Goal: Check status: Check status

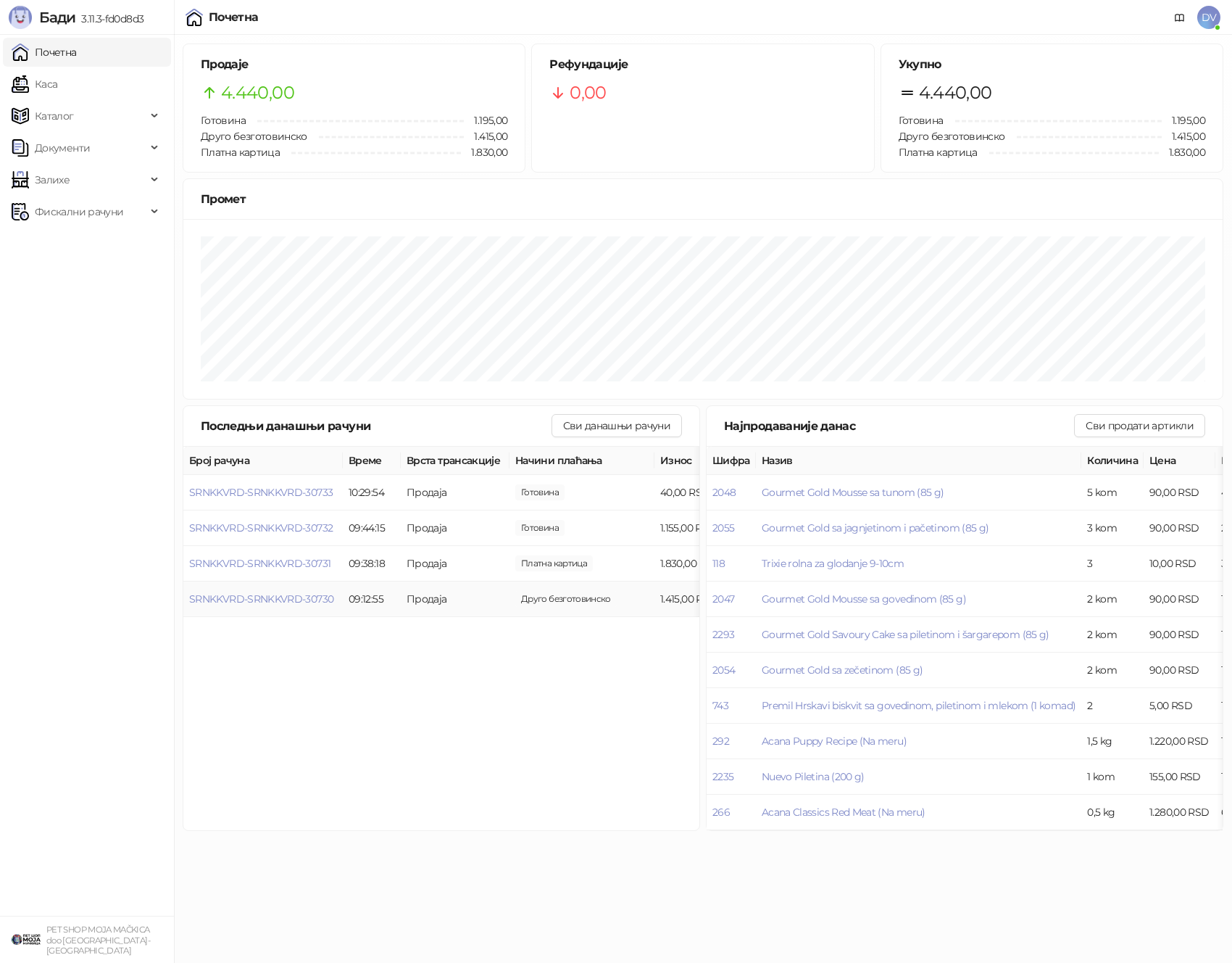
click at [301, 605] on td "SRNKKVRD-SRNKKVRD-30730" at bounding box center [263, 600] width 160 height 36
click at [319, 589] on td "SRNKKVRD-SRNKKVRD-30730" at bounding box center [263, 600] width 160 height 36
click at [309, 600] on span "SRNKKVRD-SRNKKVRD-30730" at bounding box center [261, 599] width 144 height 13
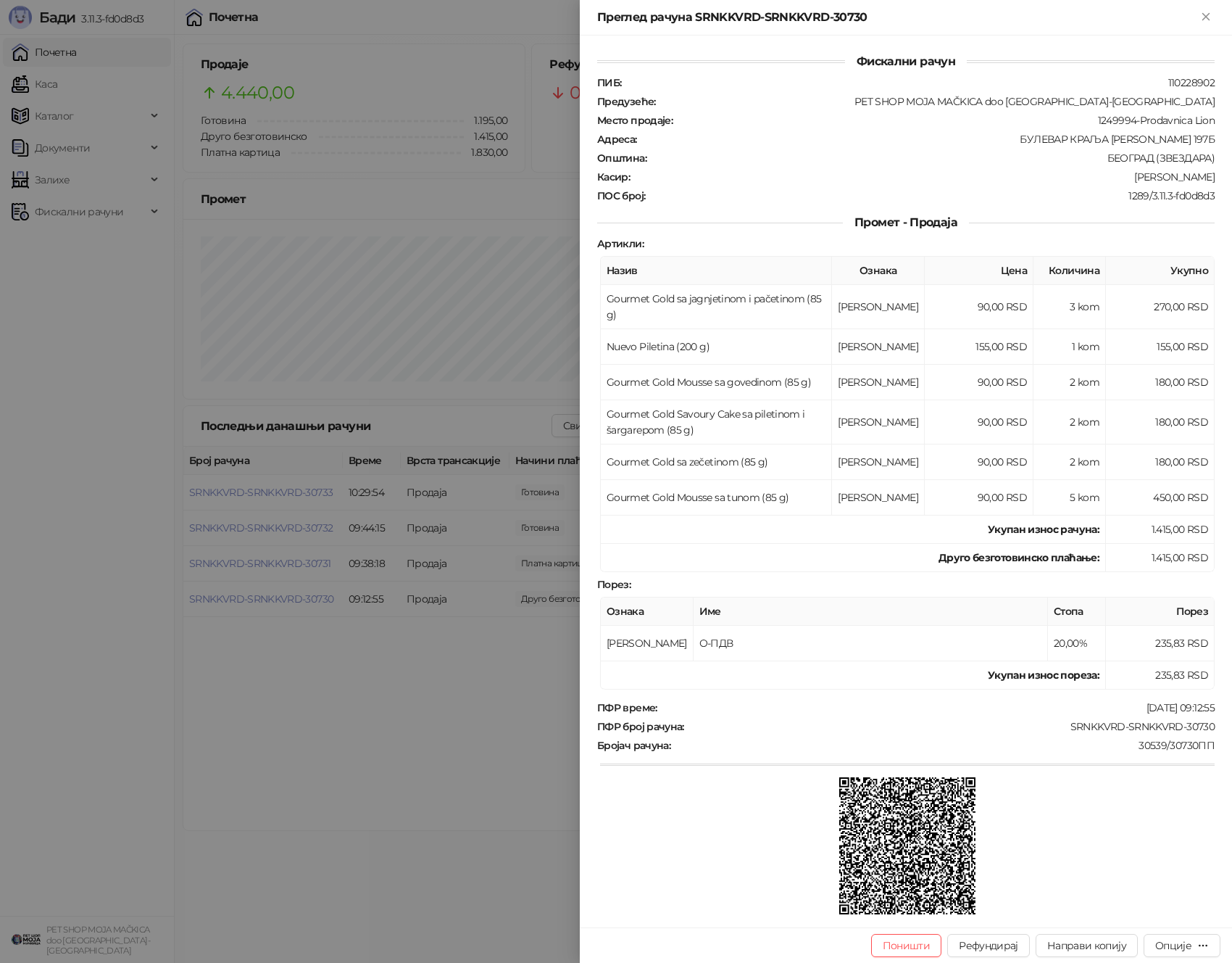
click at [334, 610] on div at bounding box center [616, 481] width 1232 height 963
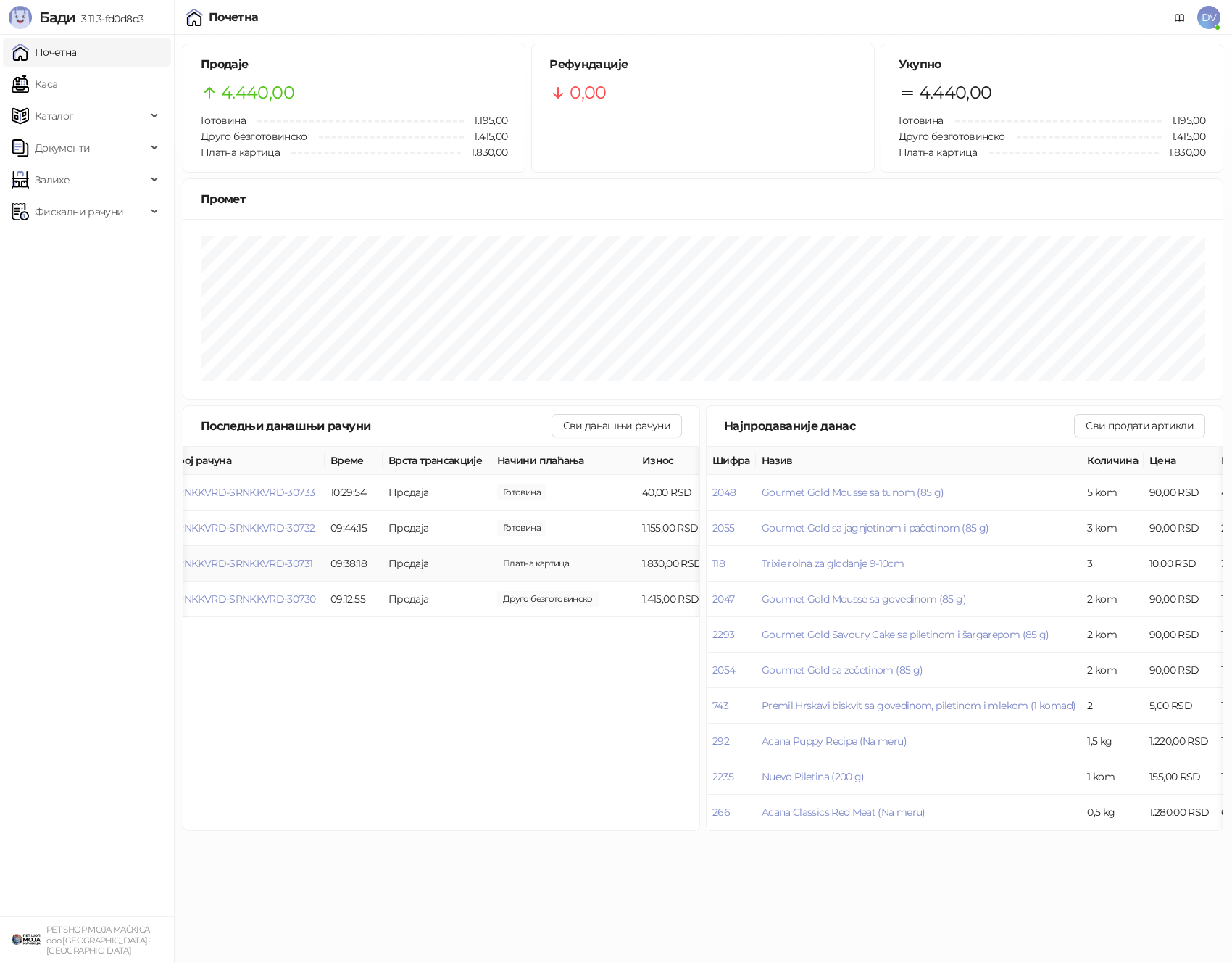
scroll to position [0, 27]
click at [264, 559] on span "SRNKKVRD-SRNKKVRD-30731" at bounding box center [232, 563] width 141 height 13
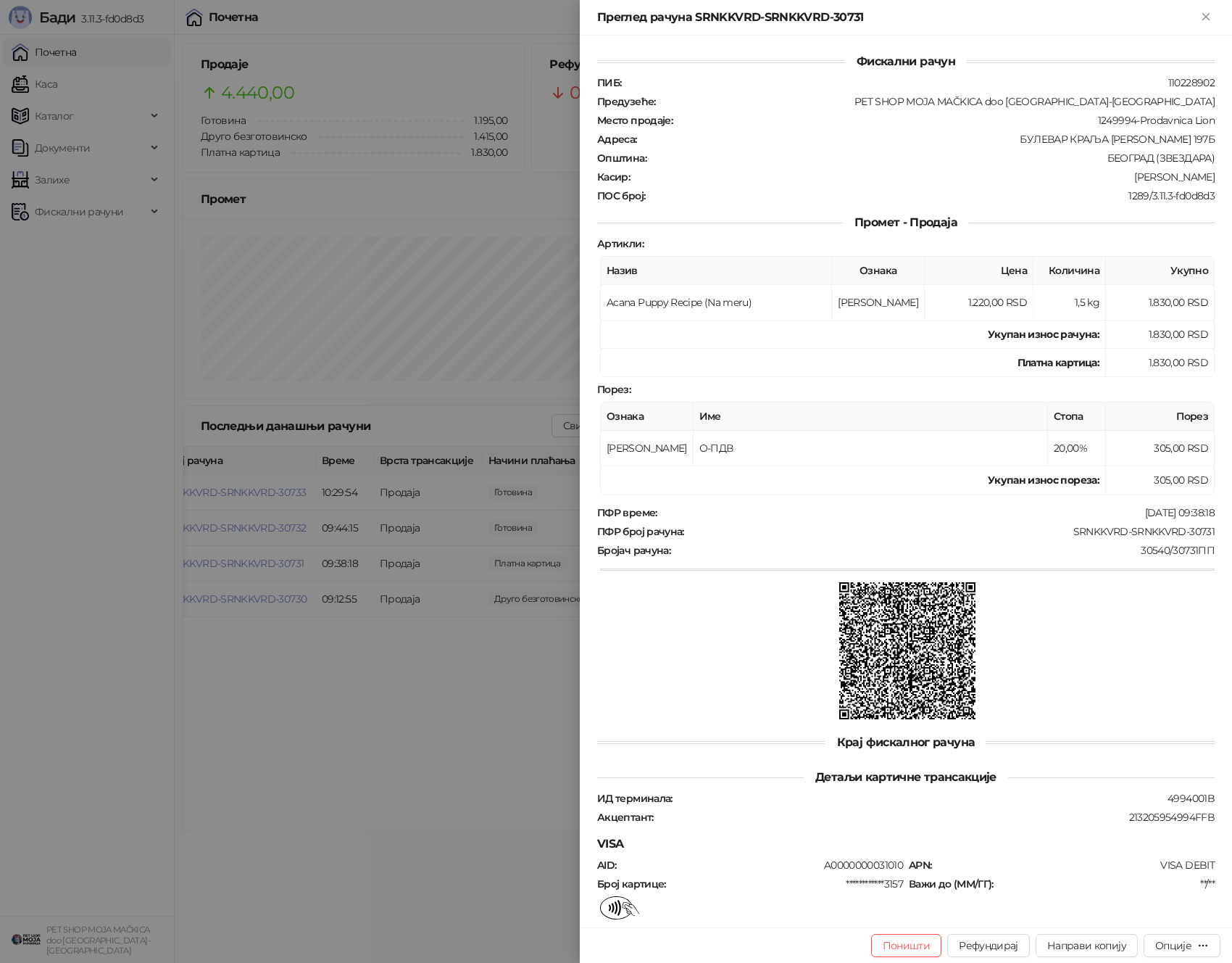
click at [266, 562] on div at bounding box center [616, 481] width 1232 height 963
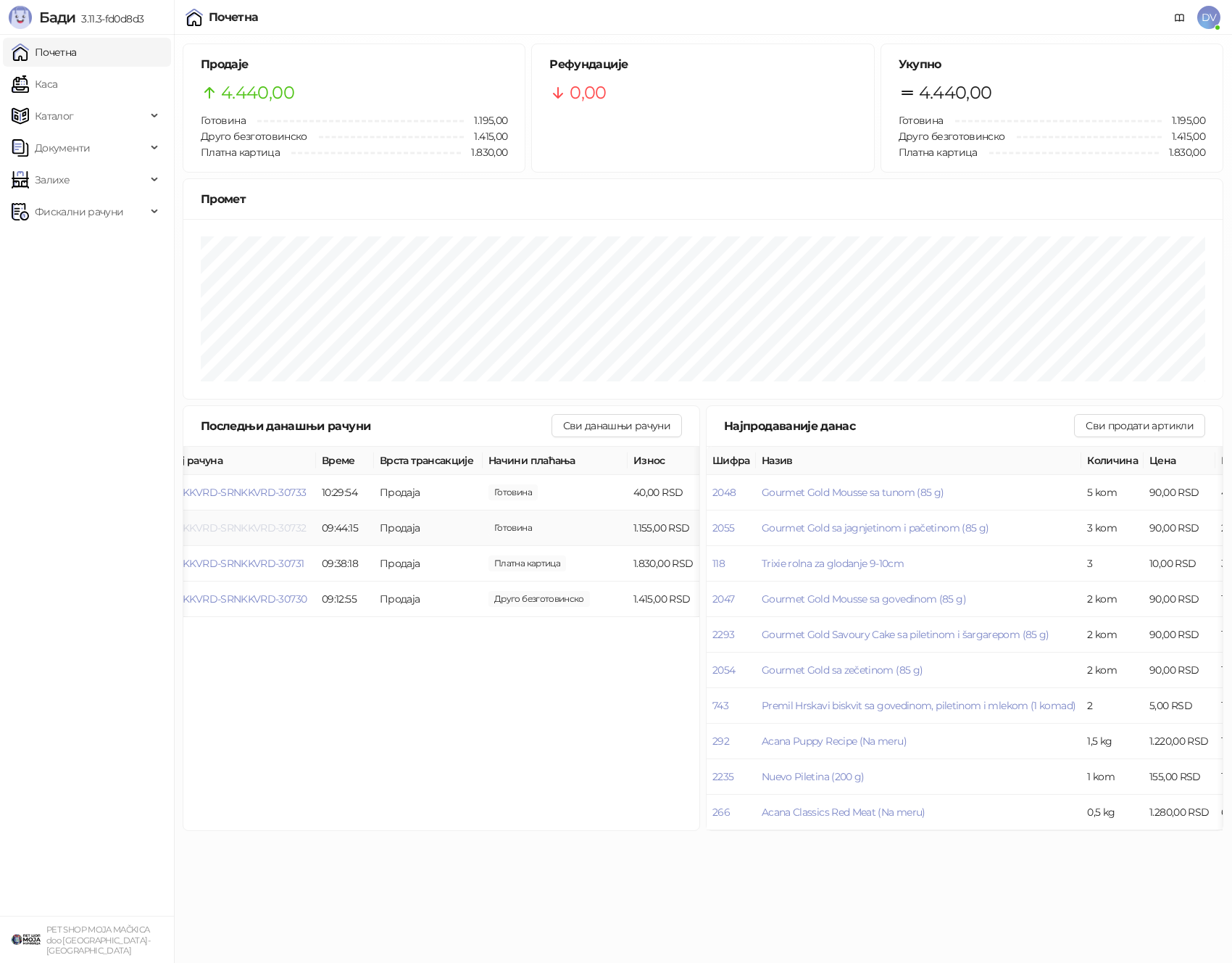
click at [287, 524] on span "SRNKKVRD-SRNKKVRD-30732" at bounding box center [234, 528] width 144 height 13
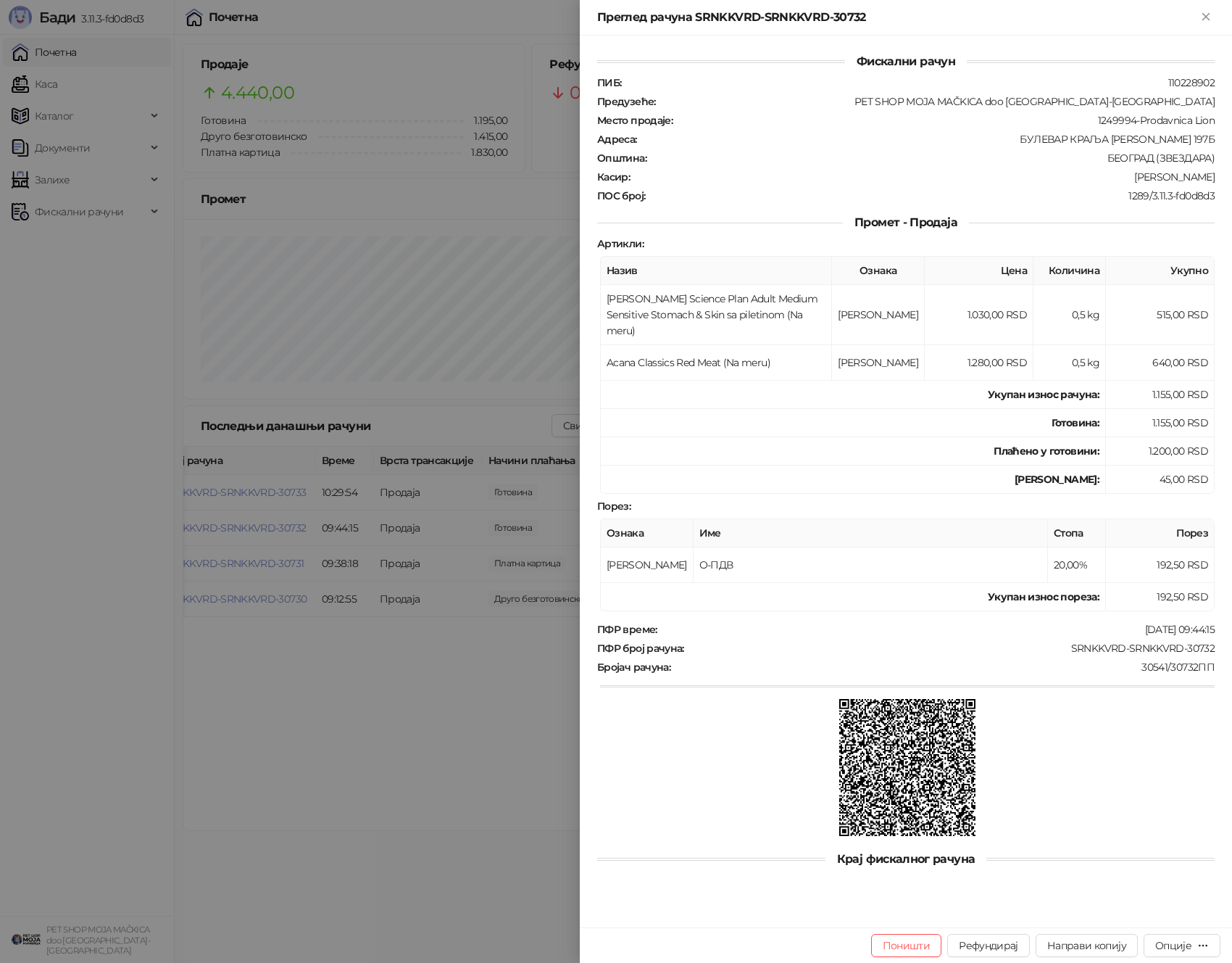
click at [287, 524] on div at bounding box center [616, 481] width 1232 height 963
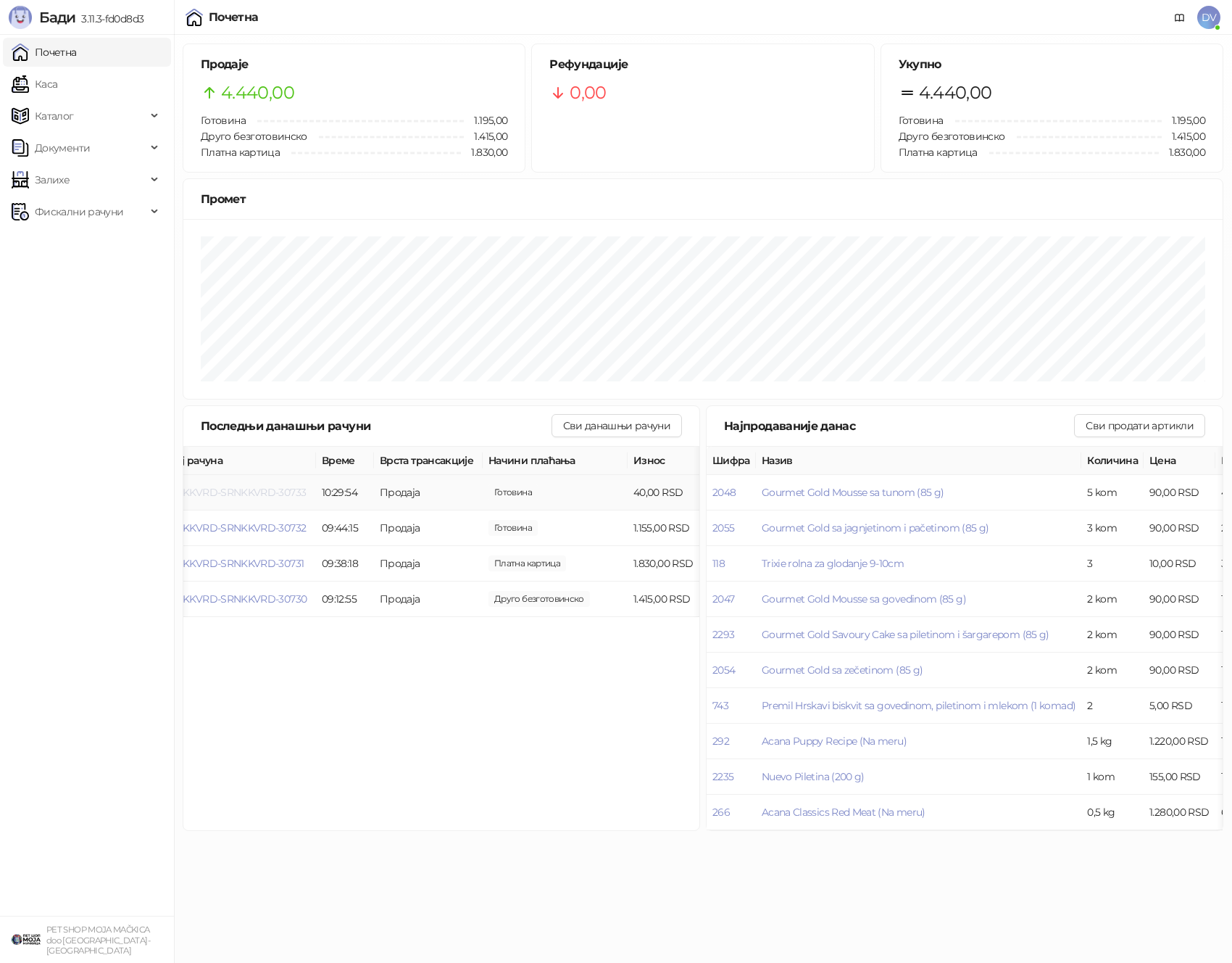
click at [286, 491] on span "SRNKKVRD-SRNKKVRD-30733" at bounding box center [234, 492] width 144 height 13
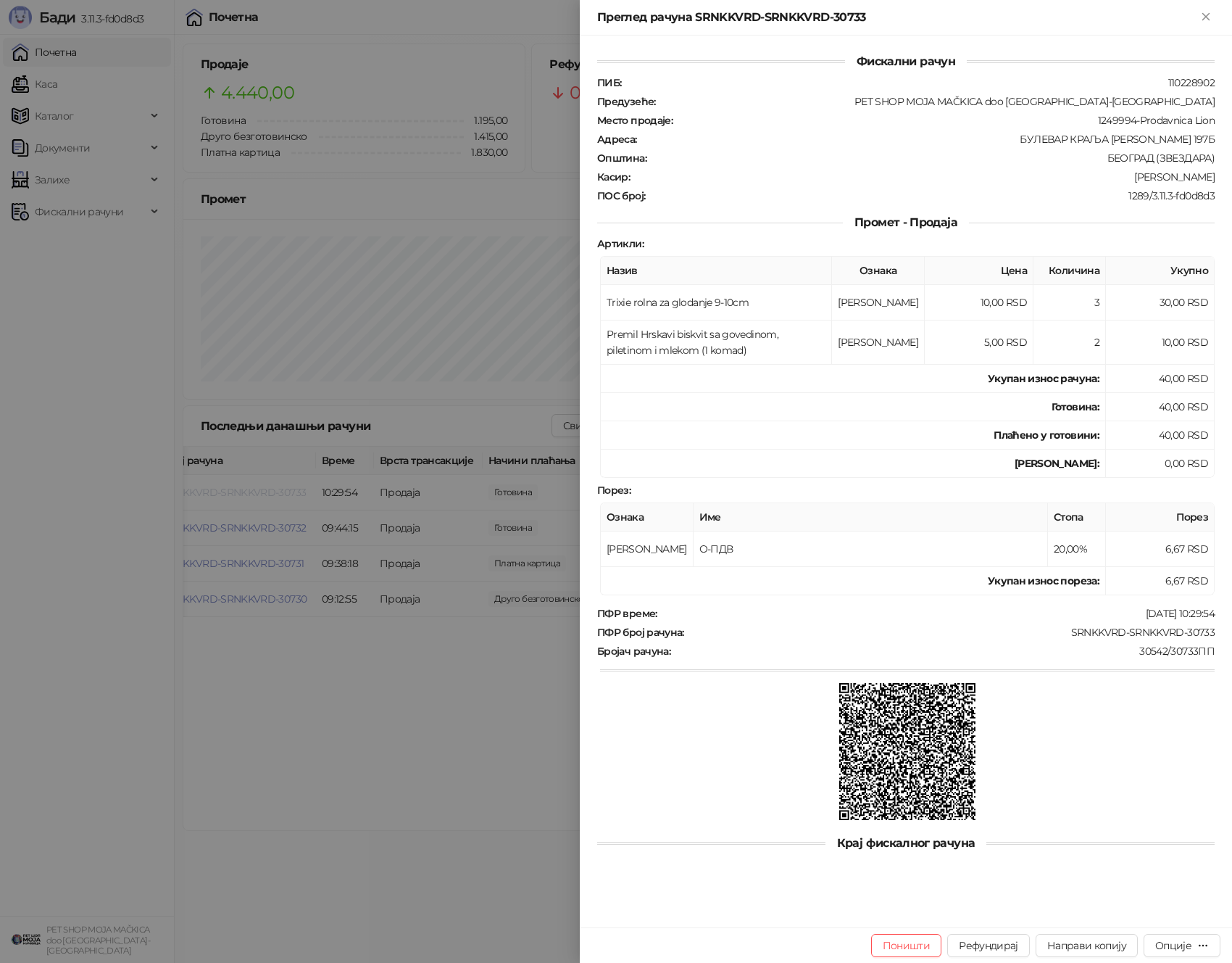
click at [286, 491] on div at bounding box center [616, 481] width 1232 height 963
